Goal: Task Accomplishment & Management: Manage account settings

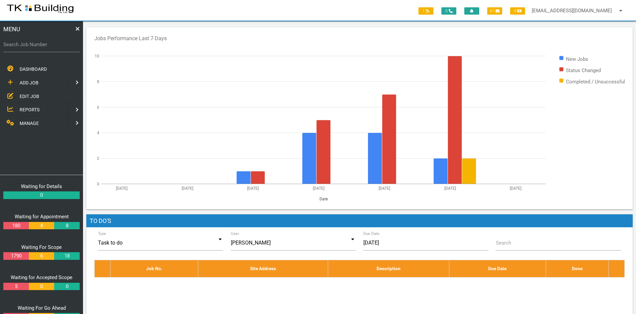
click at [28, 96] on span "EDIT JOB" at bounding box center [30, 95] width 20 height 5
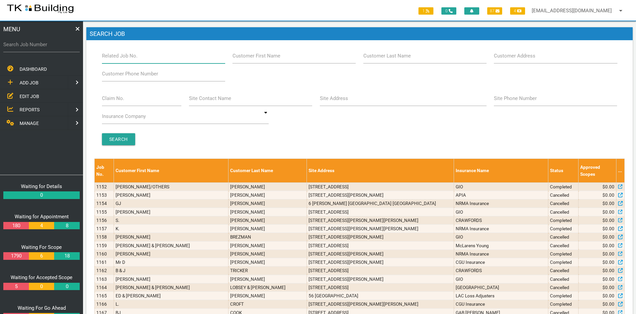
click at [154, 59] on input "Related Job No." at bounding box center [163, 55] width 123 height 15
type input "27205"
click at [117, 137] on input "Search" at bounding box center [118, 139] width 33 height 12
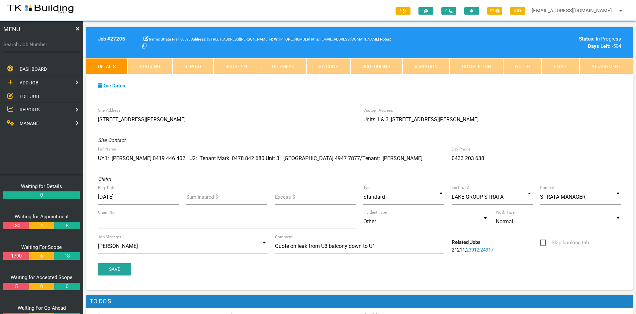
click at [277, 96] on div "Due Dates Waiting for Appointment From [DATE] To [DATE] Waiting For Scope From …" at bounding box center [359, 89] width 546 height 30
click at [517, 63] on link "Notes" at bounding box center [522, 66] width 39 height 16
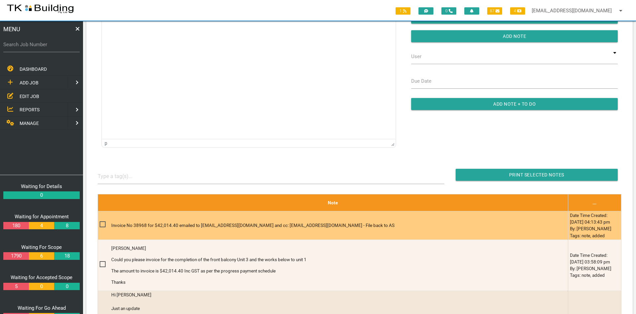
scroll to position [66, 0]
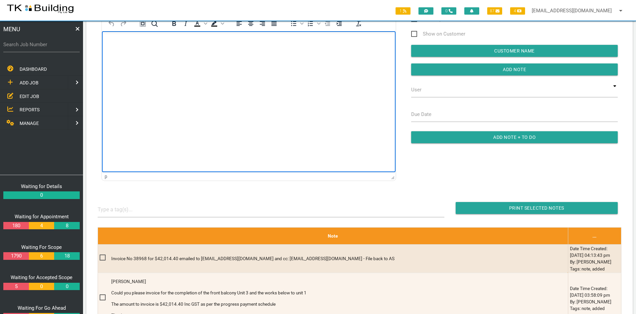
click at [194, 61] on html at bounding box center [249, 46] width 294 height 30
click at [204, 116] on html "[PERSON_NAME] Can you please invoice for the completion of the side balcony Uni…" at bounding box center [249, 73] width 294 height 85
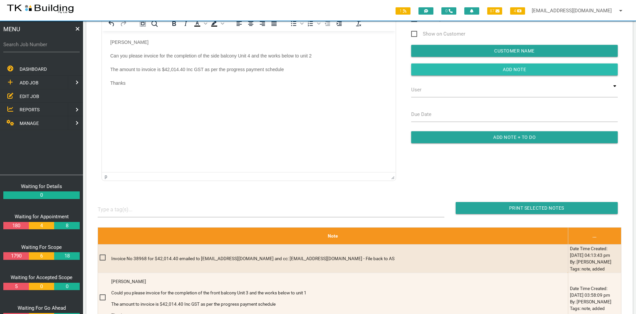
click at [518, 69] on input "button" at bounding box center [514, 69] width 207 height 12
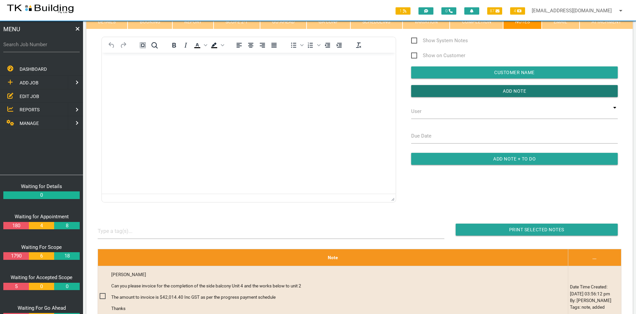
scroll to position [33, 0]
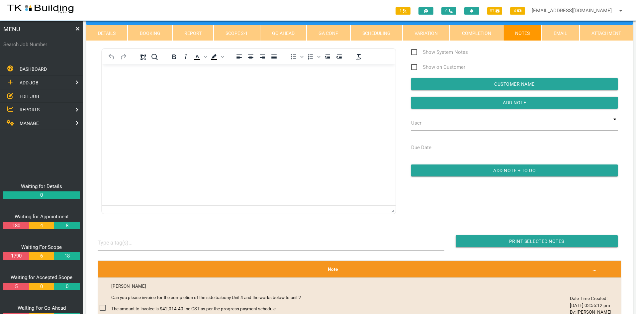
click at [161, 95] on html at bounding box center [249, 79] width 294 height 30
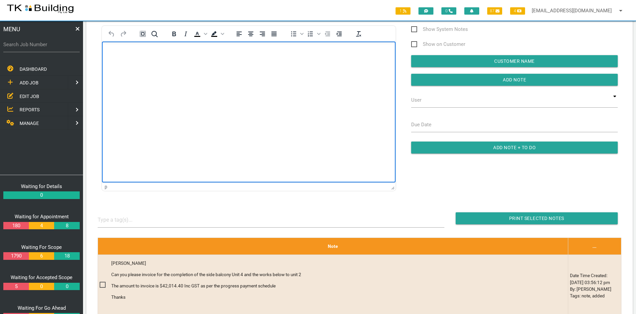
scroll to position [66, 0]
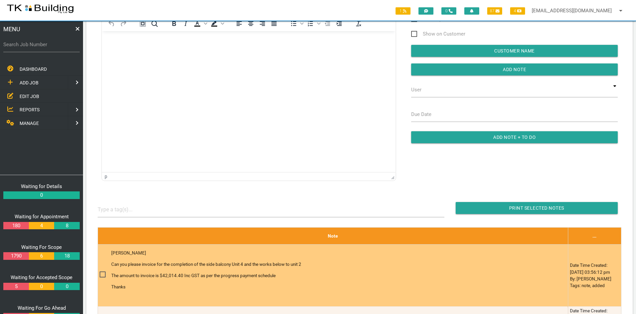
click at [102, 274] on span at bounding box center [106, 274] width 12 height 8
click at [102, 274] on input "checkbox" at bounding box center [102, 272] width 4 height 4
checkbox input "true"
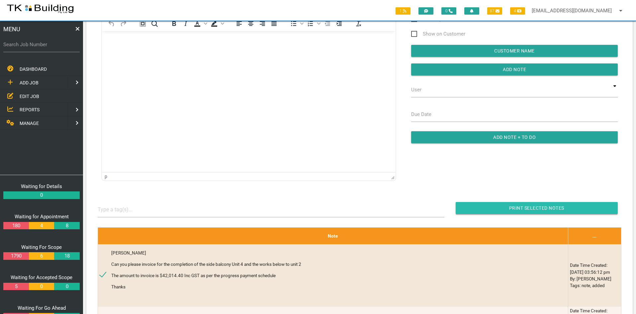
click at [533, 207] on input "Print Selected Notes" at bounding box center [537, 208] width 162 height 12
click at [22, 93] on span "EDIT JOB" at bounding box center [30, 95] width 20 height 5
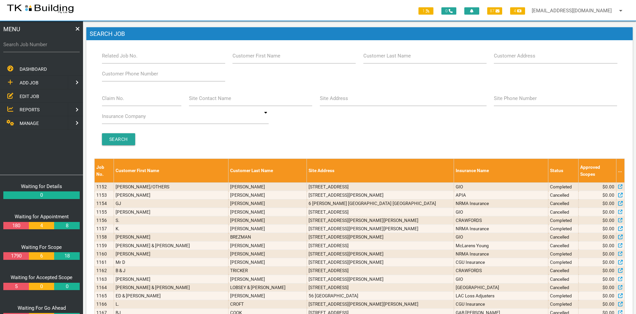
click at [33, 95] on span "EDIT JOB" at bounding box center [30, 95] width 20 height 5
click at [138, 57] on input "Related Job No." at bounding box center [163, 55] width 123 height 15
type input "27822"
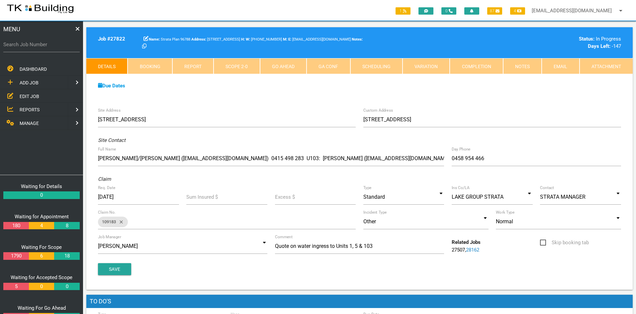
click at [221, 96] on div "Due Dates Waiting for Appointment From [DATE] To [DATE] Waiting For Scope From …" at bounding box center [359, 89] width 546 height 30
click at [232, 66] on link "Scope 2 - 0" at bounding box center [237, 66] width 46 height 16
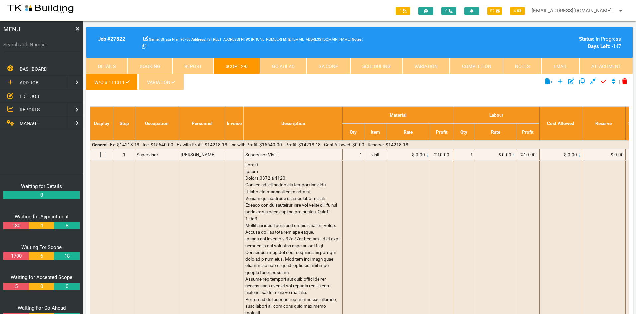
click at [164, 81] on link "VARIATION" at bounding box center [161, 82] width 45 height 16
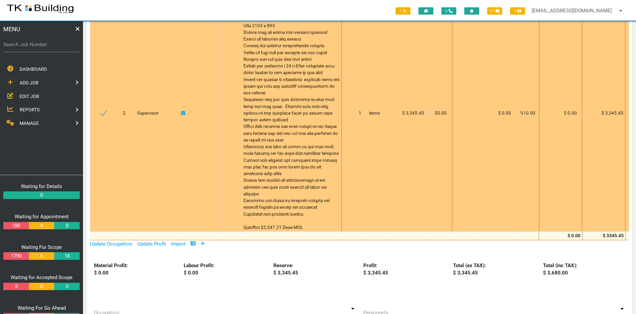
scroll to position [299, 0]
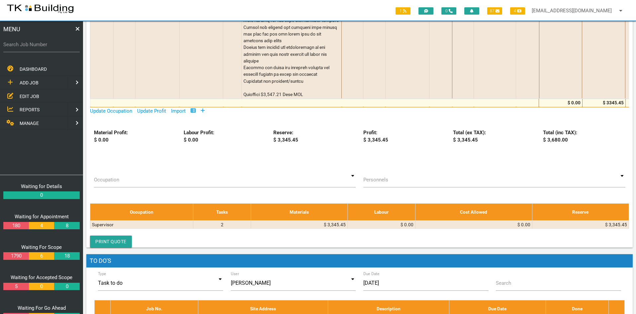
click at [28, 94] on span "EDIT JOB" at bounding box center [30, 95] width 20 height 5
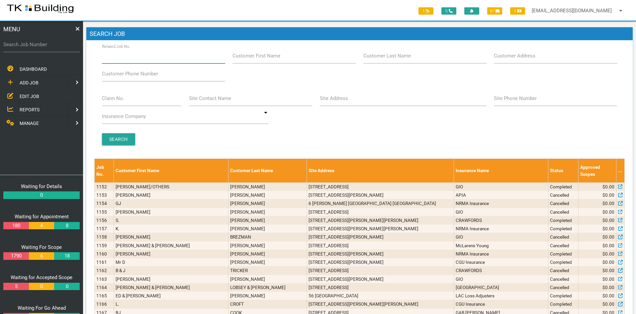
click at [147, 57] on input "Related Job No." at bounding box center [163, 55] width 123 height 15
type input "27134"
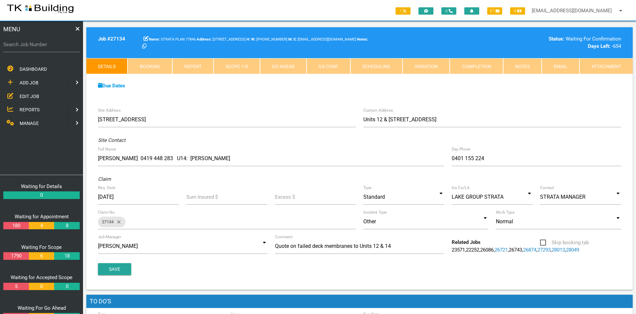
click at [248, 95] on div "Due Dates Waiting for Appointment From [DATE] To [DATE] Waiting For Scope From …" at bounding box center [359, 89] width 546 height 30
click at [243, 244] on input at bounding box center [182, 245] width 169 height 15
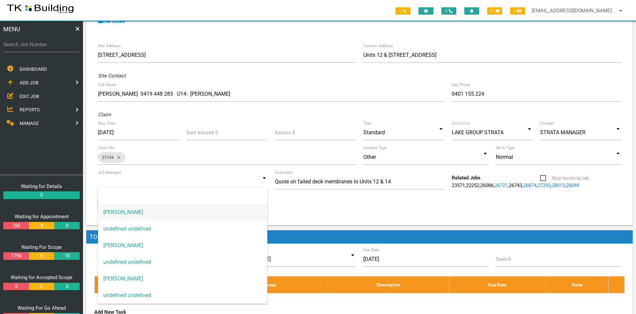
scroll to position [100, 0]
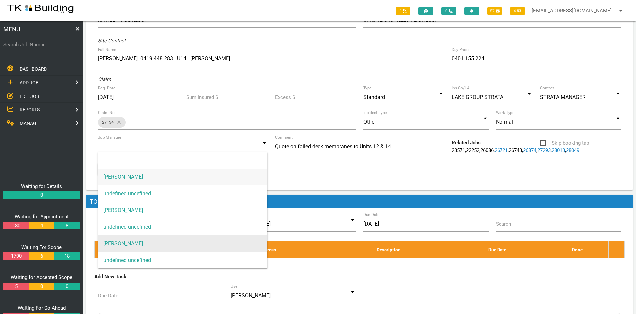
click at [157, 245] on span "[PERSON_NAME]" at bounding box center [182, 243] width 169 height 17
type input "[PERSON_NAME]"
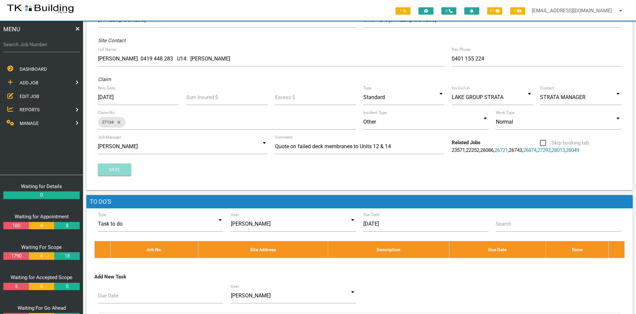
click at [111, 174] on button "Save" at bounding box center [114, 169] width 33 height 12
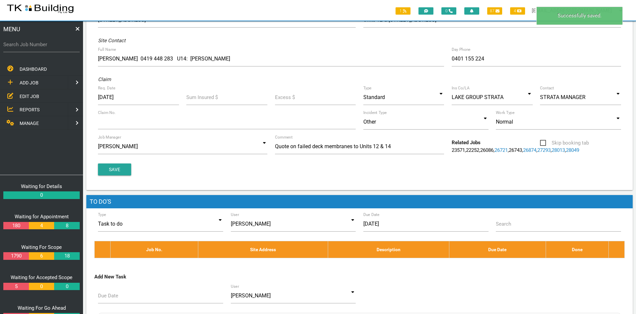
click at [384, 175] on div "Save" at bounding box center [359, 169] width 530 height 12
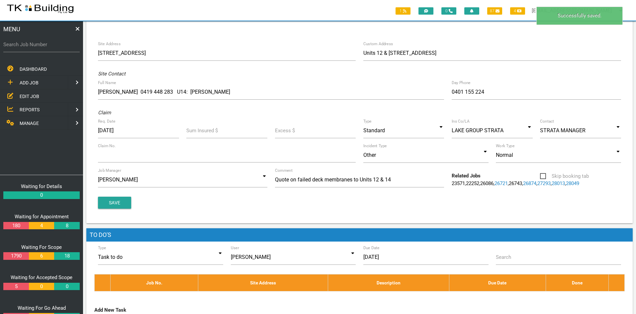
scroll to position [0, 0]
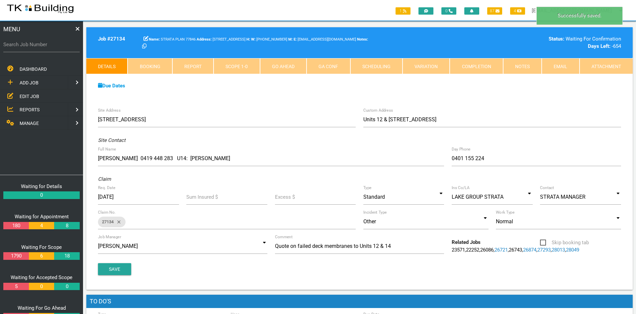
click at [512, 64] on link "Notes" at bounding box center [522, 66] width 39 height 16
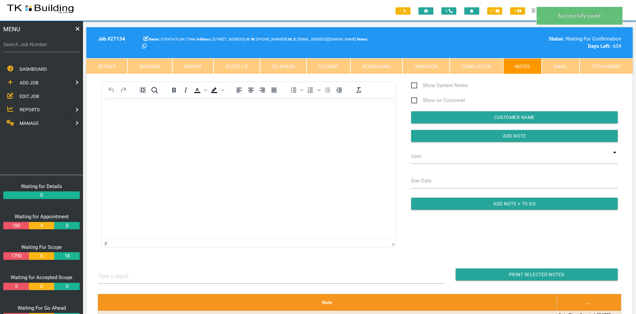
click at [248, 128] on html at bounding box center [249, 113] width 294 height 30
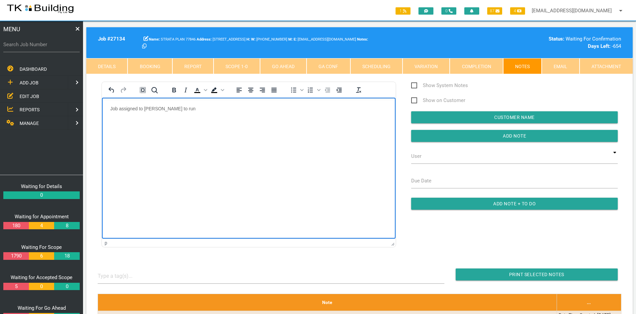
click at [299, 128] on html "Job assigned to [PERSON_NAME] to run" at bounding box center [249, 113] width 294 height 30
drag, startPoint x: 509, startPoint y: 135, endPoint x: 502, endPoint y: 136, distance: 7.3
click at [509, 135] on input "Add Note" at bounding box center [514, 136] width 207 height 12
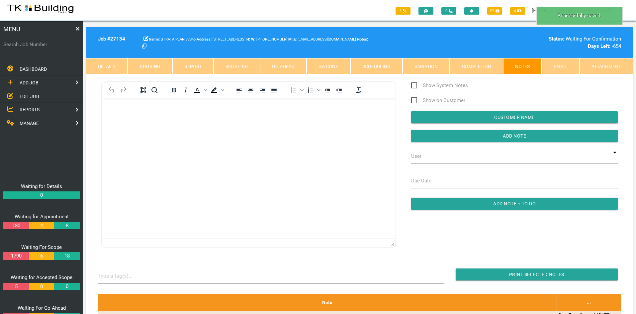
click at [276, 128] on html at bounding box center [249, 113] width 294 height 30
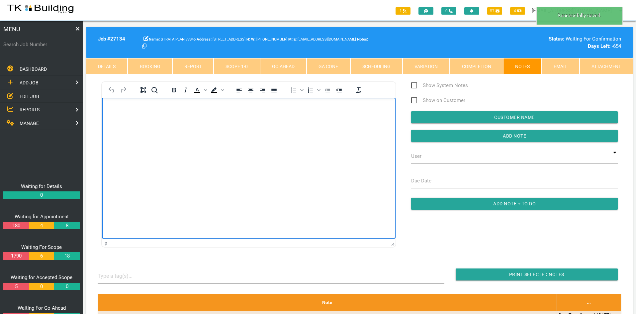
click at [227, 68] on link "Scope 1 - 0" at bounding box center [237, 66] width 46 height 16
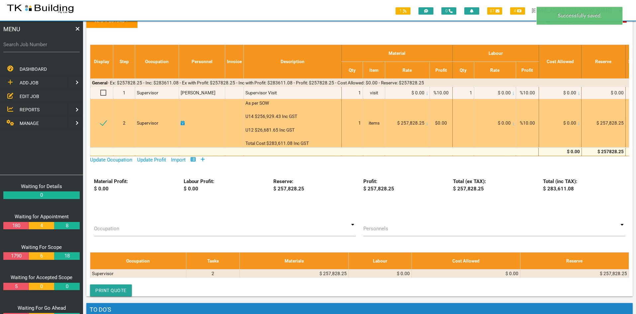
scroll to position [66, 0]
